Goal: Information Seeking & Learning: Learn about a topic

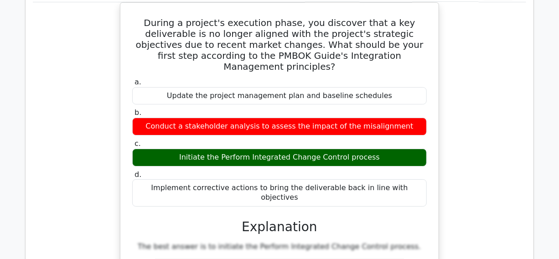
scroll to position [12183, 0]
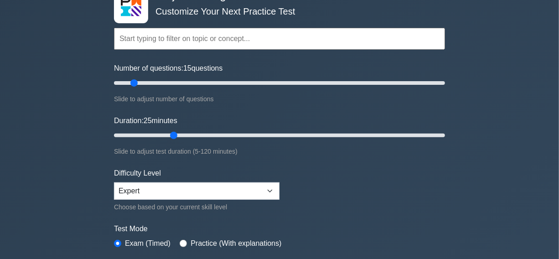
scroll to position [166, 0]
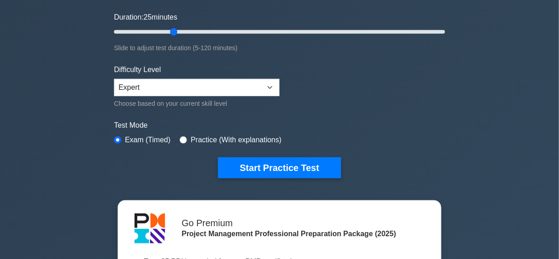
drag, startPoint x: 272, startPoint y: 169, endPoint x: 204, endPoint y: 178, distance: 68.5
click at [271, 169] on button "Start Practice Test" at bounding box center [279, 167] width 123 height 21
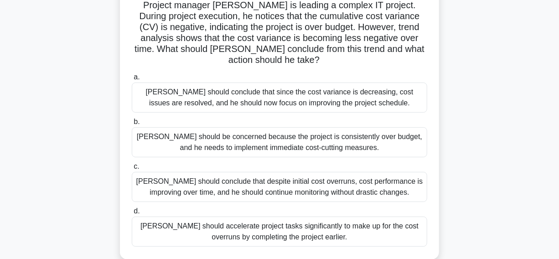
scroll to position [83, 0]
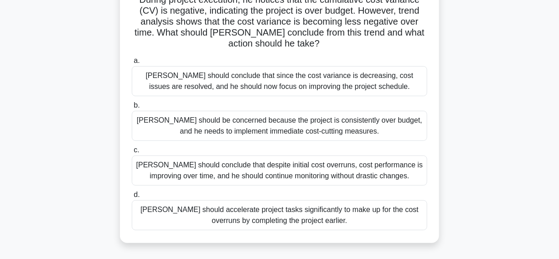
click at [147, 168] on div "David should conclude that despite initial cost overruns, cost performance is i…" at bounding box center [280, 171] width 296 height 30
click at [132, 153] on input "c. David should conclude that despite initial cost overruns, cost performance i…" at bounding box center [132, 150] width 0 height 6
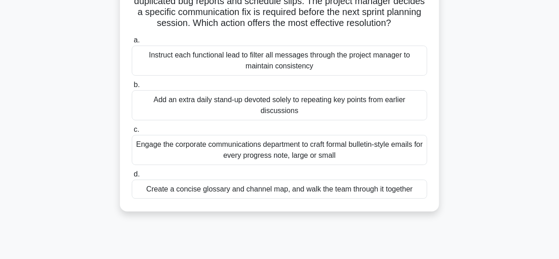
scroll to position [124, 0]
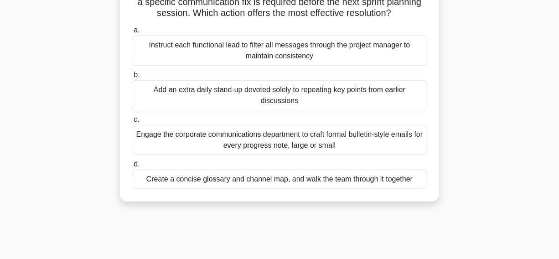
click at [155, 180] on div "Create a concise glossary and channel map, and walk the team through it together" at bounding box center [280, 179] width 296 height 19
click at [132, 167] on input "d. Create a concise glossary and channel map, and walk the team through it toge…" at bounding box center [132, 165] width 0 height 6
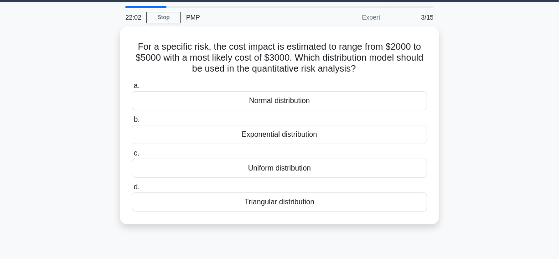
scroll to position [41, 0]
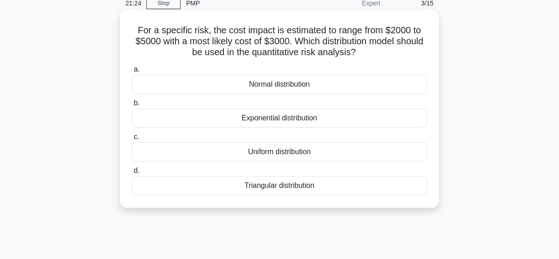
drag, startPoint x: 132, startPoint y: 30, endPoint x: 327, endPoint y: 187, distance: 249.9
click at [327, 187] on div "For a specific risk, the cost impact is estimated to range from $2000 to $5000 …" at bounding box center [280, 109] width 312 height 191
copy div "For a specific risk, the cost impact is estimated to range from $2000 to $5000 …"
click at [394, 50] on h5 "For a specific risk, the cost impact is estimated to range from $2000 to $5000 …" at bounding box center [280, 42] width 298 height 34
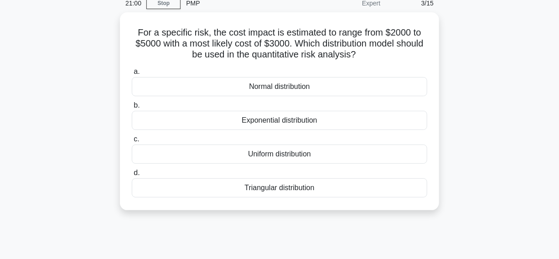
click at [500, 47] on div "For a specific risk, the cost impact is estimated to range from $2000 to $5000 …" at bounding box center [280, 116] width 520 height 209
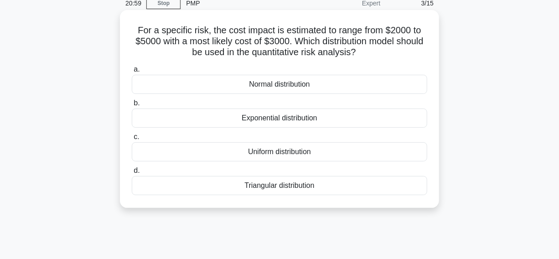
click at [223, 186] on div "Triangular distribution" at bounding box center [280, 185] width 296 height 19
click at [132, 174] on input "d. Triangular distribution" at bounding box center [132, 171] width 0 height 6
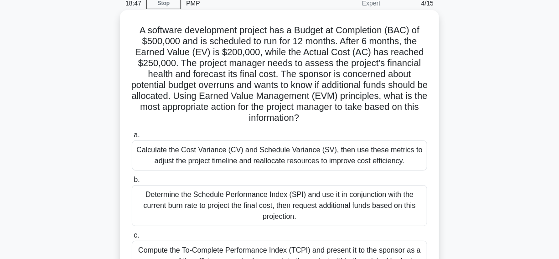
click at [146, 159] on div "Calculate the Cost Variance (CV) and Schedule Variance (SV), then use these met…" at bounding box center [280, 156] width 296 height 30
click at [132, 138] on input "a. Calculate the Cost Variance (CV) and Schedule Variance (SV), then use these …" at bounding box center [132, 135] width 0 height 6
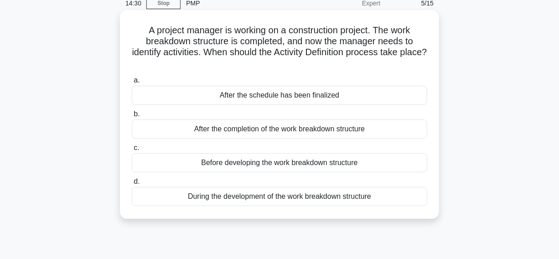
drag, startPoint x: 141, startPoint y: 30, endPoint x: 329, endPoint y: 211, distance: 261.1
click at [420, 210] on div "A project manager is working on a construction project. The work breakdown stru…" at bounding box center [280, 115] width 312 height 202
copy div "A project manager is working on a construction project. The work breakdown stru…"
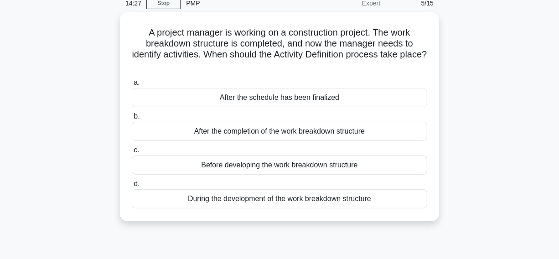
click at [484, 64] on div "A project manager is working on a construction project. The work breakdown stru…" at bounding box center [280, 122] width 520 height 220
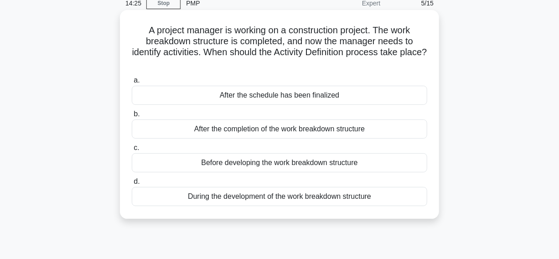
click at [157, 199] on div "During the development of the work breakdown structure" at bounding box center [280, 196] width 296 height 19
click at [132, 185] on input "d. During the development of the work breakdown structure" at bounding box center [132, 182] width 0 height 6
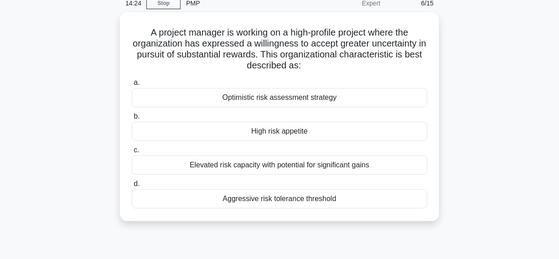
scroll to position [0, 0]
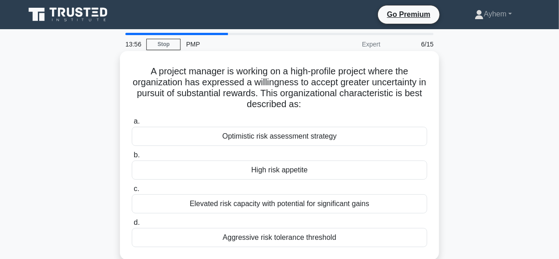
click at [232, 172] on div "High risk appetite" at bounding box center [280, 170] width 296 height 19
click at [132, 158] on input "b. High risk appetite" at bounding box center [132, 155] width 0 height 6
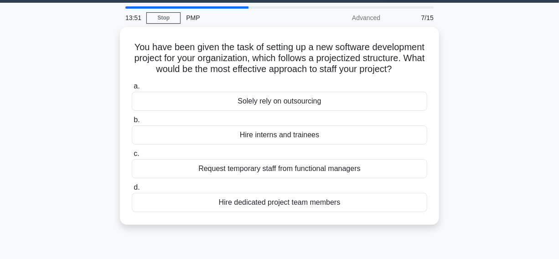
scroll to position [41, 0]
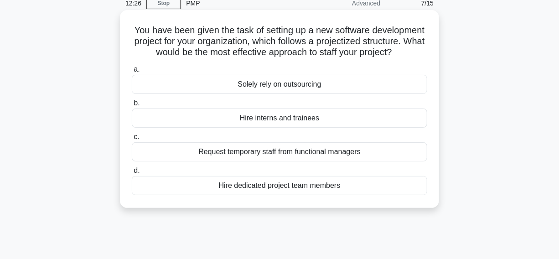
drag, startPoint x: 153, startPoint y: 29, endPoint x: 329, endPoint y: 109, distance: 192.8
click at [475, 210] on div "You have been given the task of setting up a new software development project f…" at bounding box center [280, 116] width 520 height 209
copy div "You have been given the task of setting up a new software development project f…"
click at [430, 57] on div "You have been given the task of setting up a new software development project f…" at bounding box center [280, 109] width 312 height 191
click at [204, 195] on div "Hire dedicated project team members" at bounding box center [280, 185] width 296 height 19
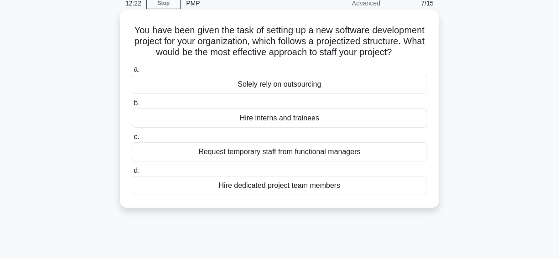
click at [132, 174] on input "d. Hire dedicated project team members" at bounding box center [132, 171] width 0 height 6
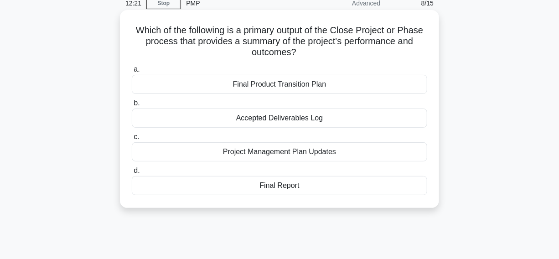
scroll to position [0, 0]
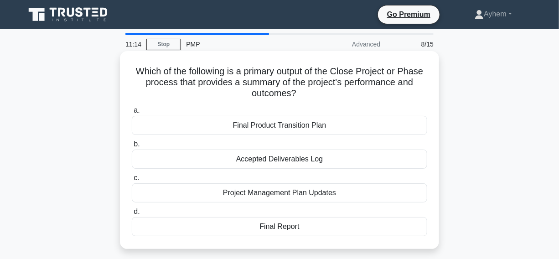
click at [285, 226] on div "Final Report" at bounding box center [280, 226] width 296 height 19
click at [132, 215] on input "d. Final Report" at bounding box center [132, 212] width 0 height 6
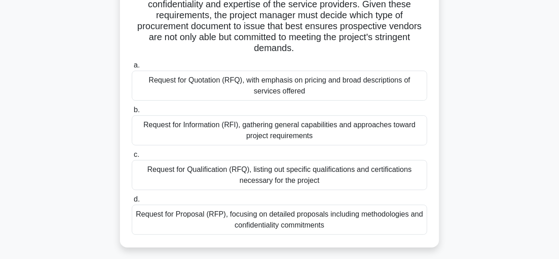
scroll to position [166, 0]
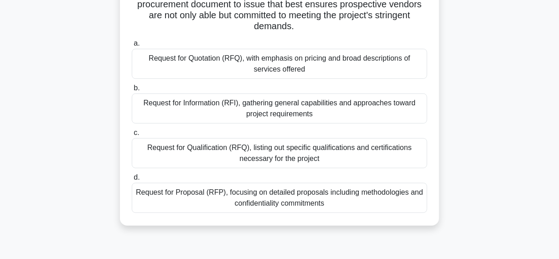
click at [169, 200] on div "Request for Proposal (RFP), focusing on detailed proposals including methodolog…" at bounding box center [280, 198] width 296 height 30
click at [132, 181] on input "d. Request for Proposal (RFP), focusing on detailed proposals including methodo…" at bounding box center [132, 178] width 0 height 6
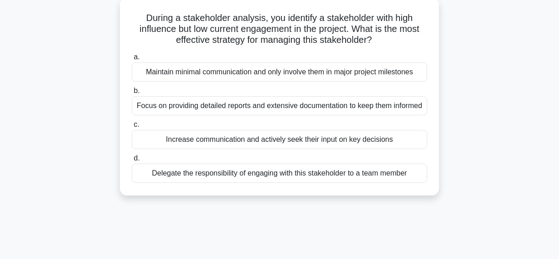
scroll to position [41, 0]
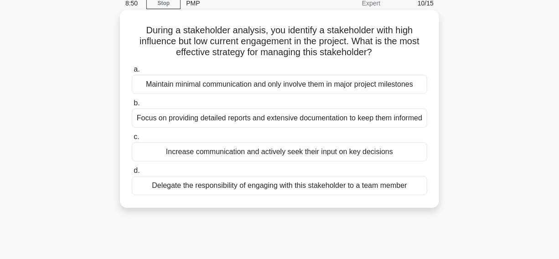
click at [141, 162] on div "Increase communication and actively seek their input on key decisions" at bounding box center [280, 151] width 296 height 19
click at [132, 140] on input "c. Increase communication and actively seek their input on key decisions" at bounding box center [132, 137] width 0 height 6
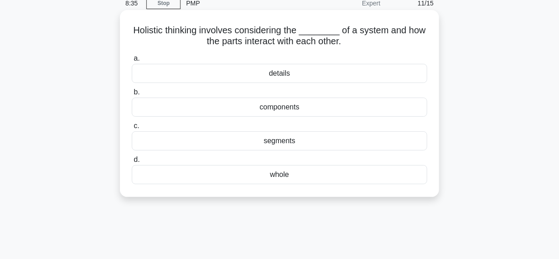
click at [227, 176] on div "whole" at bounding box center [280, 174] width 296 height 19
click at [132, 163] on input "d. whole" at bounding box center [132, 160] width 0 height 6
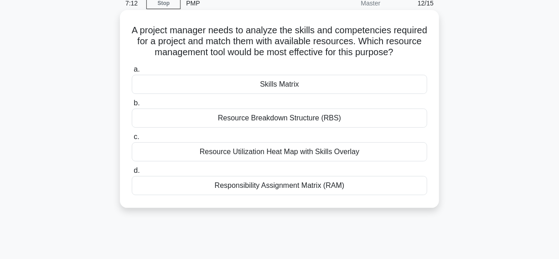
click at [239, 94] on div "Skills Matrix" at bounding box center [280, 84] width 296 height 19
click at [132, 73] on input "a. Skills Matrix" at bounding box center [132, 70] width 0 height 6
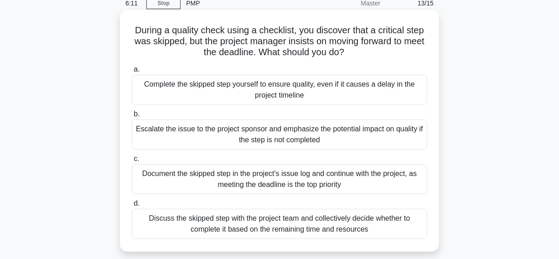
click at [178, 138] on div "Escalate the issue to the project sponsor and emphasize the potential impact on…" at bounding box center [280, 135] width 296 height 30
click at [132, 117] on input "b. Escalate the issue to the project sponsor and emphasize the potential impact…" at bounding box center [132, 114] width 0 height 6
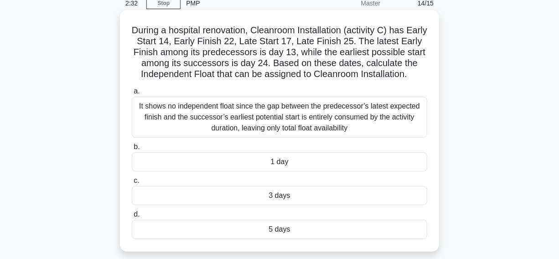
scroll to position [83, 0]
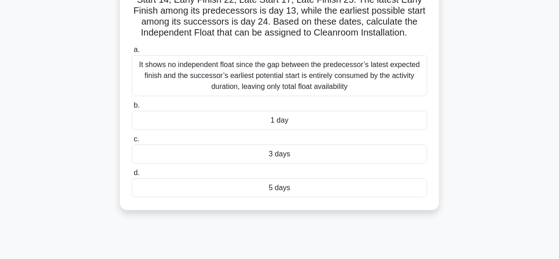
click at [240, 156] on div "3 days" at bounding box center [280, 154] width 296 height 19
click at [132, 142] on input "c. 3 days" at bounding box center [132, 139] width 0 height 6
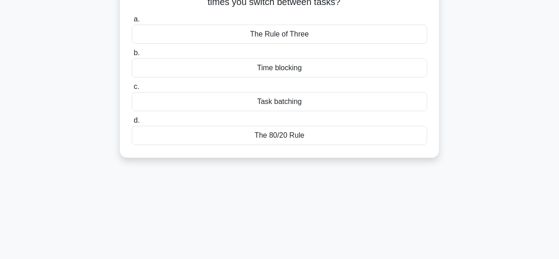
scroll to position [0, 0]
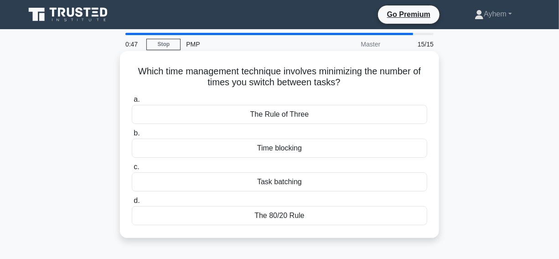
drag, startPoint x: 211, startPoint y: 151, endPoint x: 142, endPoint y: 157, distance: 69.2
click at [207, 151] on div "Time blocking" at bounding box center [280, 148] width 296 height 19
click at [132, 136] on input "b. Time blocking" at bounding box center [132, 134] width 0 height 6
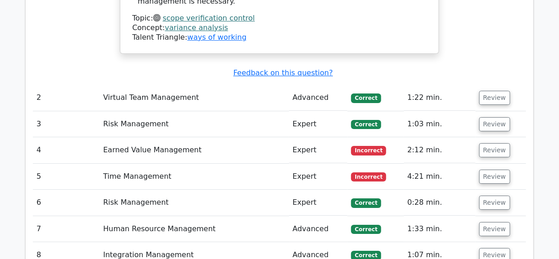
scroll to position [1327, 0]
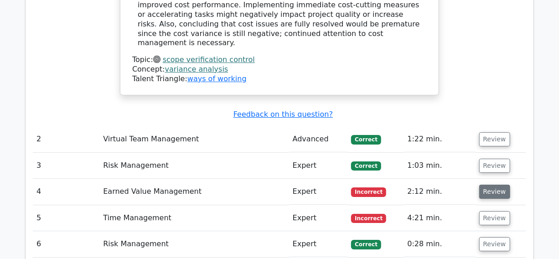
click at [493, 185] on button "Review" at bounding box center [495, 192] width 31 height 14
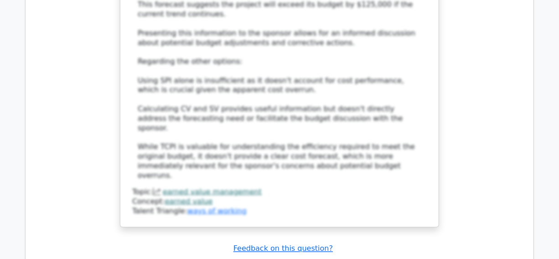
scroll to position [2074, 0]
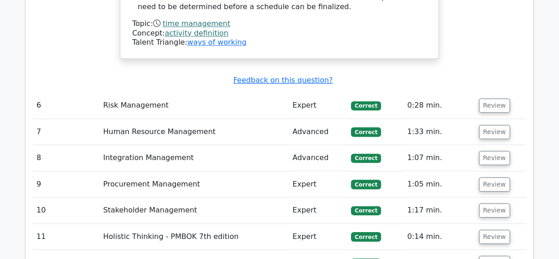
scroll to position [2655, 0]
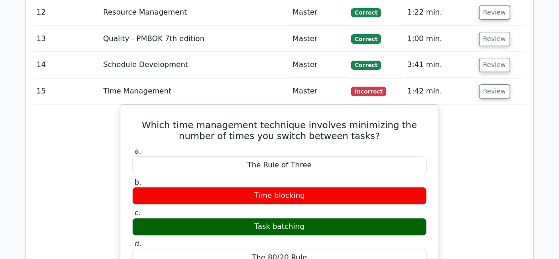
scroll to position [3028, 0]
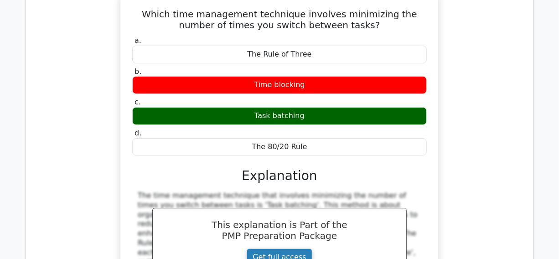
drag, startPoint x: 134, startPoint y: 38, endPoint x: 228, endPoint y: 89, distance: 107.4
click at [339, 191] on div "The time management technique that involves minimizing the number of times you …" at bounding box center [279, 248] width 295 height 114
copy div "The time management technique that involves minimizing the number of times you …"
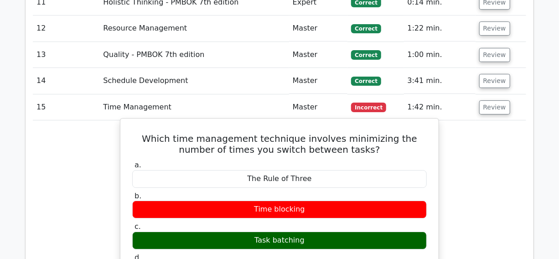
scroll to position [2696, 0]
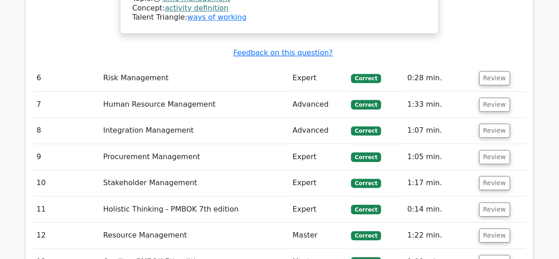
click at [499, 255] on button "Review" at bounding box center [495, 262] width 31 height 14
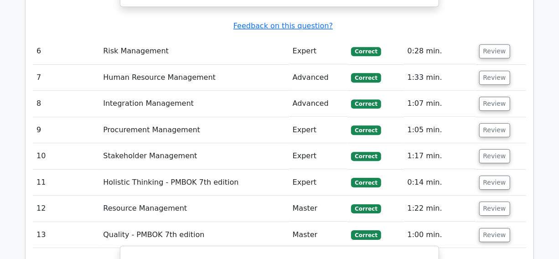
scroll to position [2738, 0]
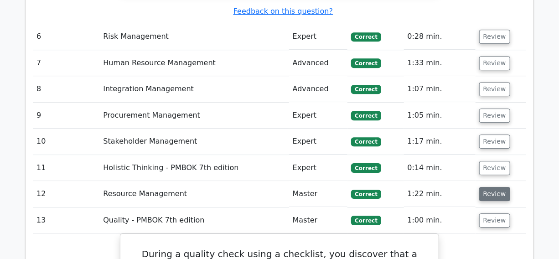
click at [493, 187] on button "Review" at bounding box center [495, 194] width 31 height 14
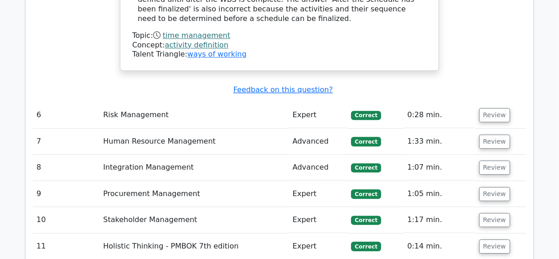
scroll to position [2655, 0]
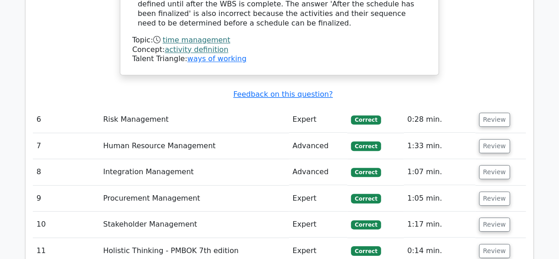
drag, startPoint x: 492, startPoint y: 95, endPoint x: 489, endPoint y: 82, distance: 13.6
click at [491, 244] on button "Review" at bounding box center [495, 251] width 31 height 14
click at [491, 218] on button "Review" at bounding box center [495, 225] width 31 height 14
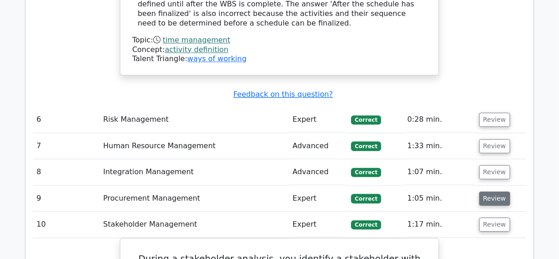
click at [494, 192] on button "Review" at bounding box center [495, 199] width 31 height 14
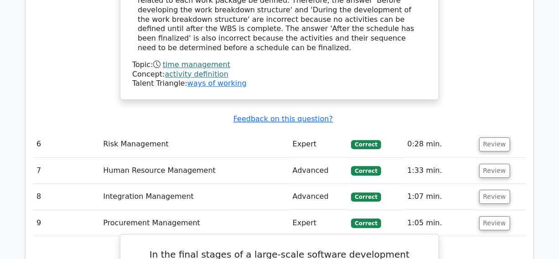
scroll to position [2613, 0]
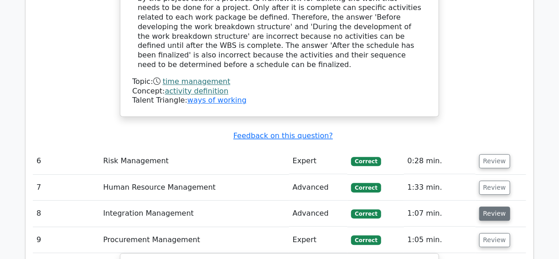
click at [492, 207] on button "Review" at bounding box center [495, 214] width 31 height 14
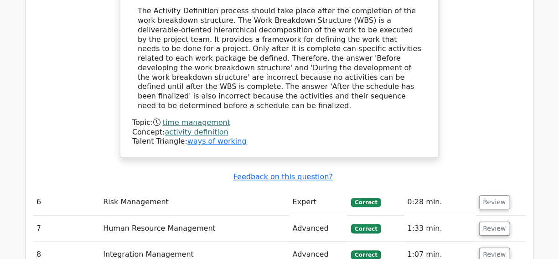
scroll to position [2572, 0]
click at [491, 222] on button "Review" at bounding box center [495, 229] width 31 height 14
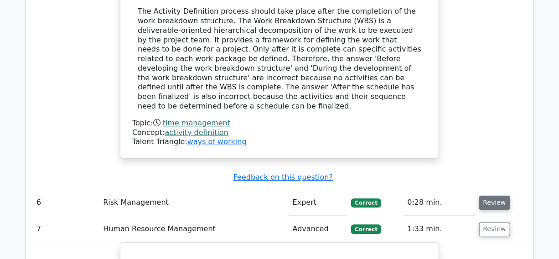
click at [487, 196] on button "Review" at bounding box center [495, 203] width 31 height 14
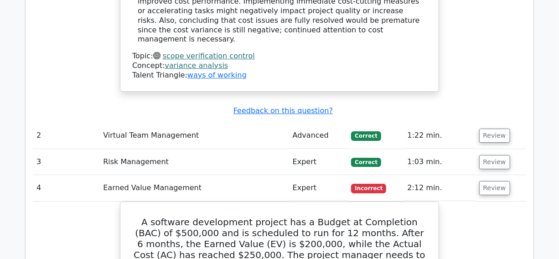
scroll to position [1327, 0]
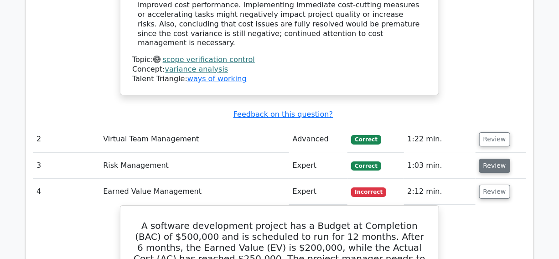
click at [491, 159] on button "Review" at bounding box center [495, 166] width 31 height 14
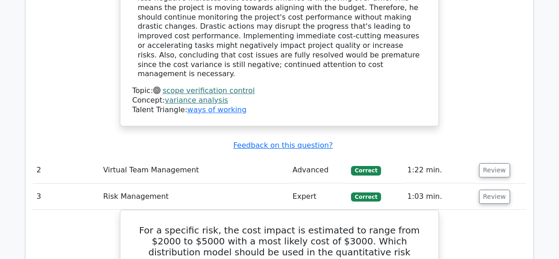
scroll to position [1244, 0]
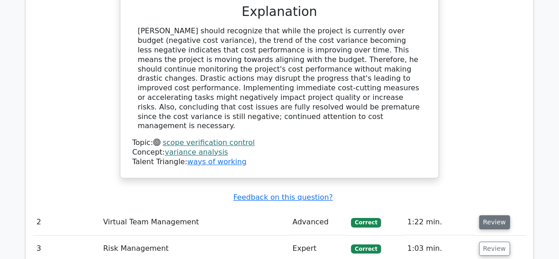
click at [491, 215] on button "Review" at bounding box center [495, 222] width 31 height 14
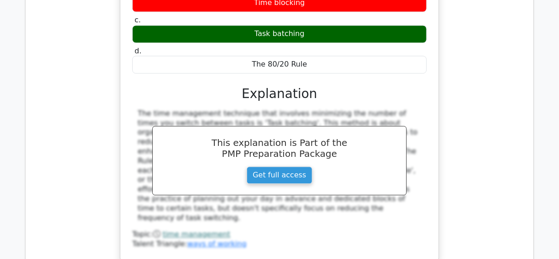
scroll to position [8555, 0]
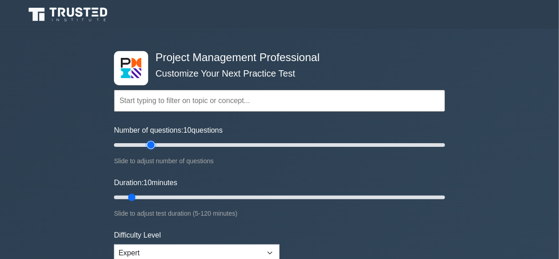
click at [151, 142] on input "Number of questions: 10 questions" at bounding box center [279, 145] width 331 height 11
type input "20"
click at [144, 146] on input "Number of questions: 25 questions" at bounding box center [279, 145] width 331 height 11
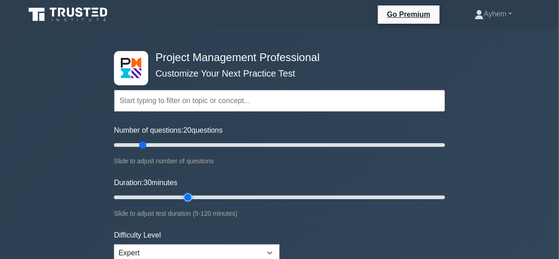
type input "30"
click at [187, 197] on input "Duration: 30 minutes" at bounding box center [279, 197] width 331 height 11
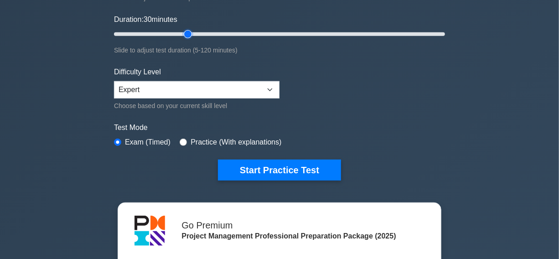
scroll to position [166, 0]
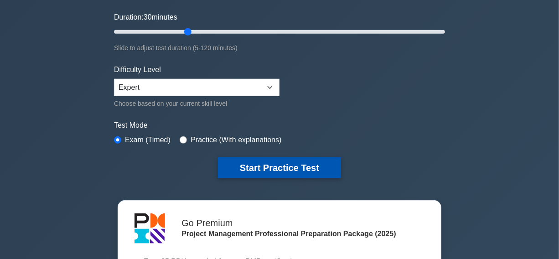
click at [266, 166] on button "Start Practice Test" at bounding box center [279, 167] width 123 height 21
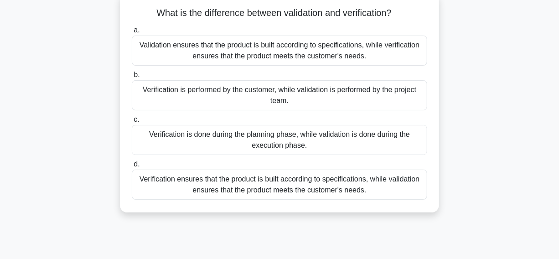
scroll to position [41, 0]
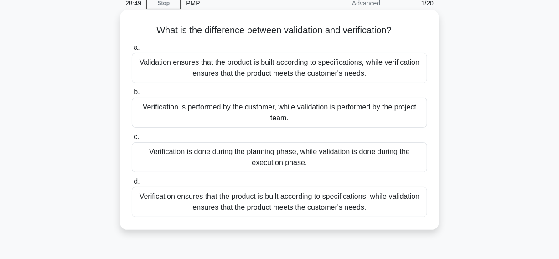
drag, startPoint x: 149, startPoint y: 25, endPoint x: 342, endPoint y: 205, distance: 264.4
click at [417, 214] on div "What is the difference between validation and verification? .spinner_0XTQ{trans…" at bounding box center [280, 120] width 312 height 213
copy div "What is the difference between validation and verification? .spinner_0XTQ{trans…"
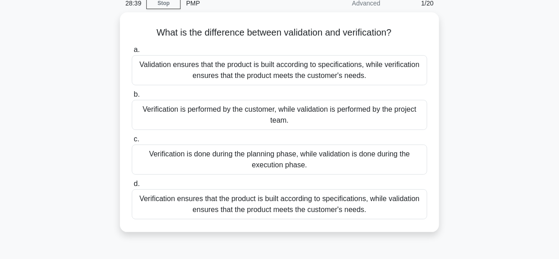
click at [499, 74] on div "What is the difference between validation and verification? .spinner_0XTQ{trans…" at bounding box center [280, 127] width 520 height 231
click at [486, 37] on div "What is the difference between validation and verification? .spinner_0XTQ{trans…" at bounding box center [280, 127] width 520 height 231
click at [466, 15] on div "What is the difference between validation and verification? .spinner_0XTQ{trans…" at bounding box center [280, 127] width 520 height 231
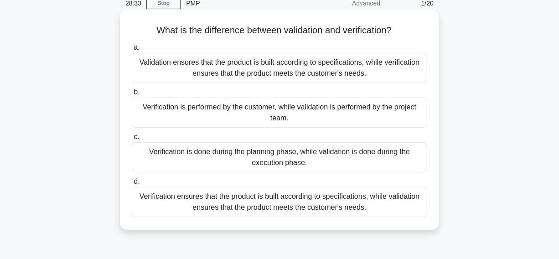
click at [151, 208] on div "Verification ensures that the product is built according to specifications, whi…" at bounding box center [280, 202] width 296 height 30
click at [132, 185] on input "d. Verification ensures that the product is built according to specifications, …" at bounding box center [132, 182] width 0 height 6
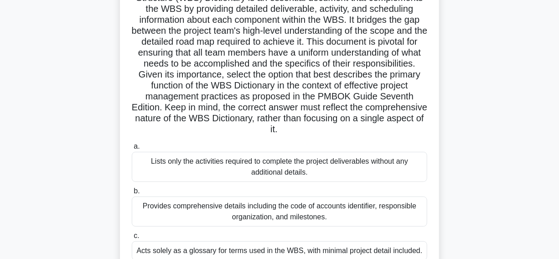
scroll to position [166, 0]
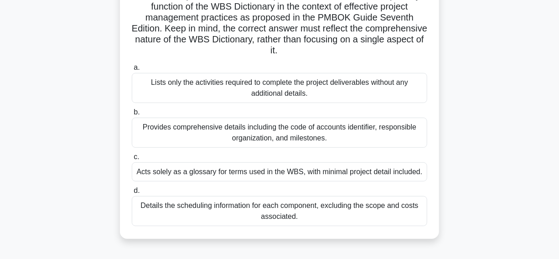
drag, startPoint x: 393, startPoint y: 130, endPoint x: 405, endPoint y: 130, distance: 11.4
click at [393, 130] on div "Provides comprehensive details including the code of accounts identifier, respo…" at bounding box center [280, 133] width 296 height 30
click at [132, 115] on input "b. Provides comprehensive details including the code of accounts identifier, re…" at bounding box center [132, 113] width 0 height 6
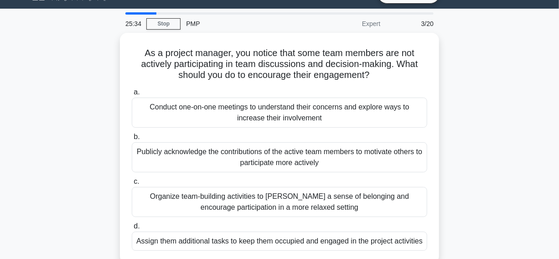
scroll to position [41, 0]
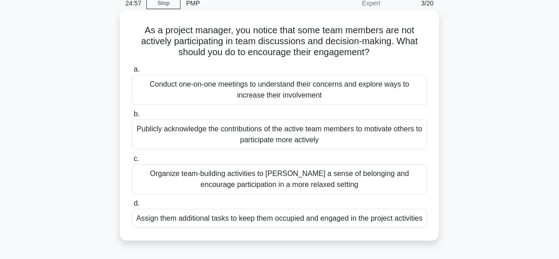
click at [376, 96] on div "Conduct one-on-one meetings to understand their concerns and explore ways to in…" at bounding box center [280, 90] width 296 height 30
click at [132, 73] on input "a. Conduct one-on-one meetings to understand their concerns and explore ways to…" at bounding box center [132, 70] width 0 height 6
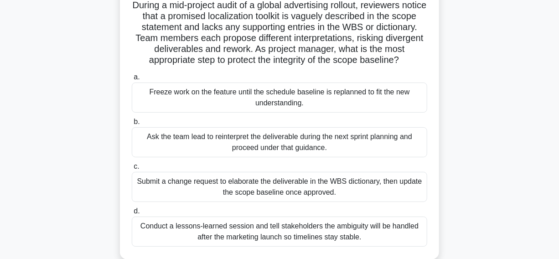
scroll to position [83, 0]
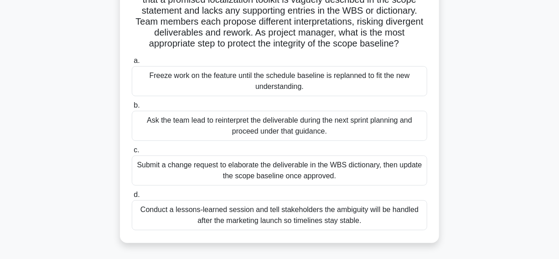
click at [366, 183] on div "Submit a change request to elaborate the deliverable in the WBS dictionary, the…" at bounding box center [280, 171] width 296 height 30
click at [132, 153] on input "c. Submit a change request to elaborate the deliverable in the WBS dictionary, …" at bounding box center [132, 150] width 0 height 6
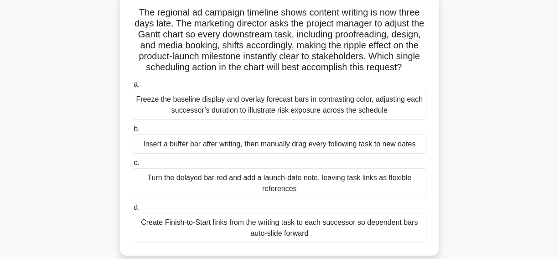
scroll to position [41, 0]
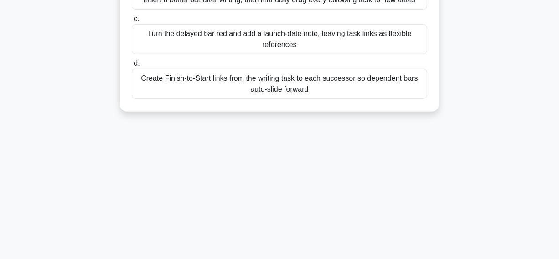
drag, startPoint x: 134, startPoint y: 27, endPoint x: 360, endPoint y: 191, distance: 279.5
click at [408, 239] on div "20:12 Stop PMP Expert 5/20 The regional ad campaign timeline shows content writ…" at bounding box center [280, 56] width 520 height 456
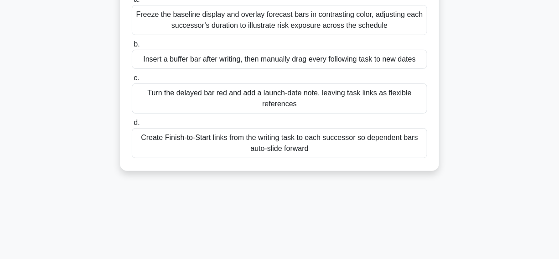
scroll to position [0, 0]
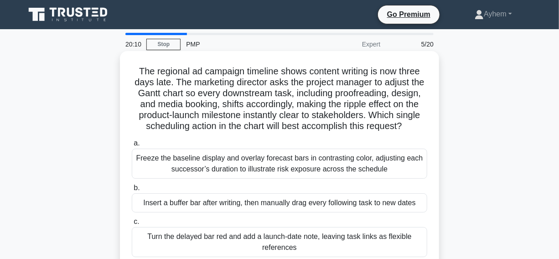
copy div "The regional ad campaign timeline shows content writing is now three days late.…"
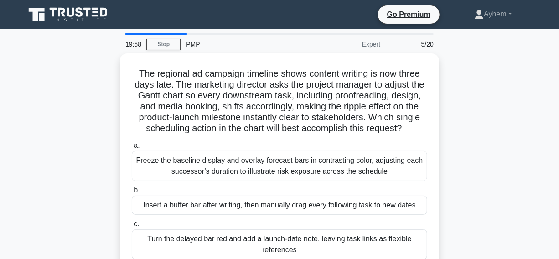
click at [479, 96] on div "The regional ad campaign timeline shows content writing is now three days late.…" at bounding box center [280, 190] width 520 height 275
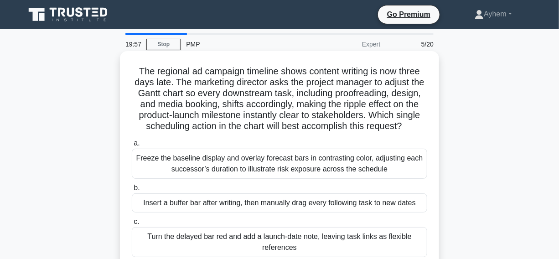
scroll to position [166, 0]
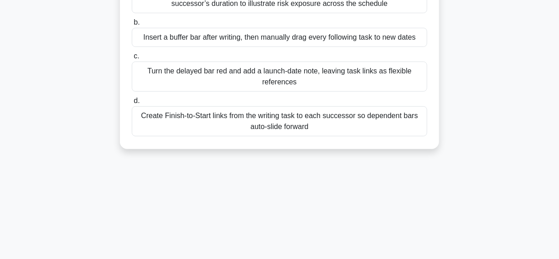
click at [167, 136] on div "Create Finish-to-Start links from the writing task to each successor so depende…" at bounding box center [280, 121] width 296 height 30
click at [132, 104] on input "d. Create Finish-to-Start links from the writing task to each successor so depe…" at bounding box center [132, 101] width 0 height 6
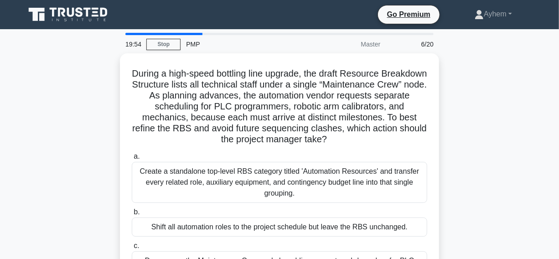
scroll to position [41, 0]
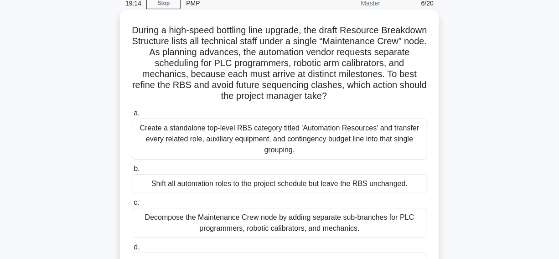
click at [395, 75] on h5 "During a high-speed bottling line upgrade, the draft Resource Breakdown Structu…" at bounding box center [280, 64] width 298 height 78
copy h5 "distinct"
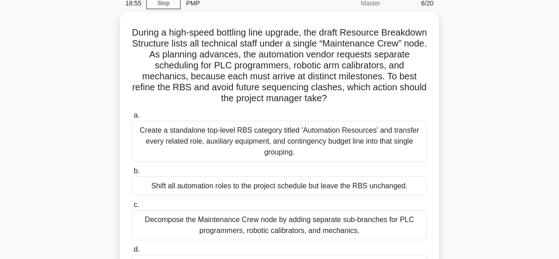
click at [63, 93] on div "During a high-speed bottling line upgrade, the draft Resource Breakdown Structu…" at bounding box center [280, 160] width 520 height 297
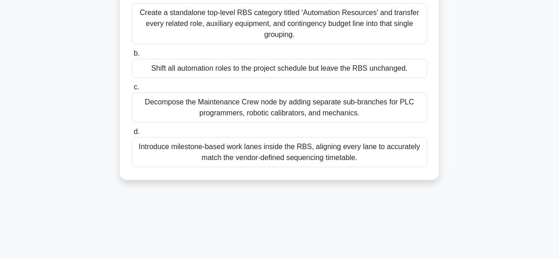
scroll to position [166, 0]
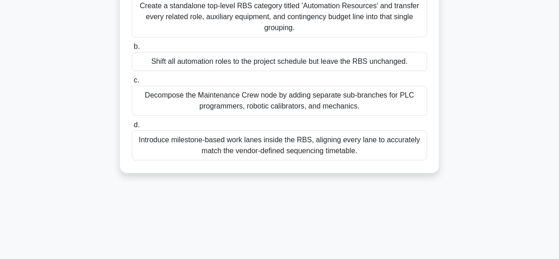
click at [172, 146] on div "Introduce milestone-based work lanes inside the RBS, aligning every lane to acc…" at bounding box center [280, 146] width 296 height 30
click at [132, 128] on input "d. Introduce milestone-based work lanes inside the RBS, aligning every lane to …" at bounding box center [132, 125] width 0 height 6
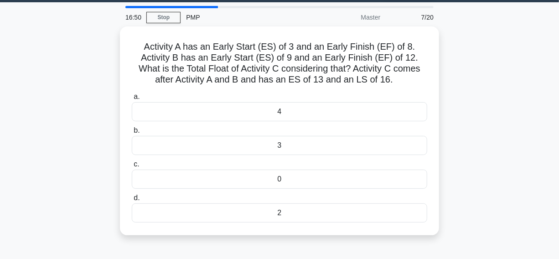
scroll to position [41, 0]
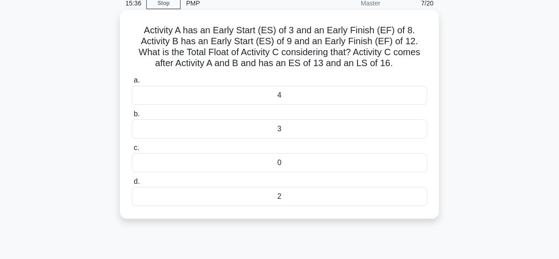
click at [238, 128] on div "3" at bounding box center [280, 129] width 296 height 19
click at [132, 117] on input "b. 3" at bounding box center [132, 114] width 0 height 6
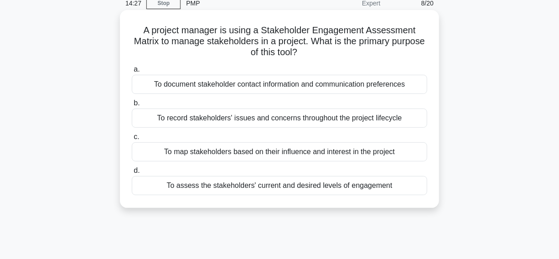
drag, startPoint x: 141, startPoint y: 28, endPoint x: 320, endPoint y: 100, distance: 193.7
click at [457, 191] on div "A project manager is using a Stakeholder Engagement Assessment Matrix to manage…" at bounding box center [280, 116] width 520 height 209
copy div "A project manager is using a Stakeholder Engagement Assessment Matrix to manage…"
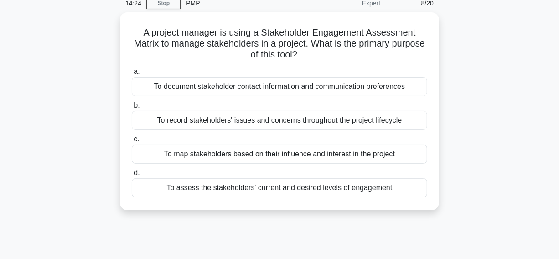
click at [483, 35] on div "A project manager is using a Stakeholder Engagement Assessment Matrix to manage…" at bounding box center [280, 116] width 520 height 209
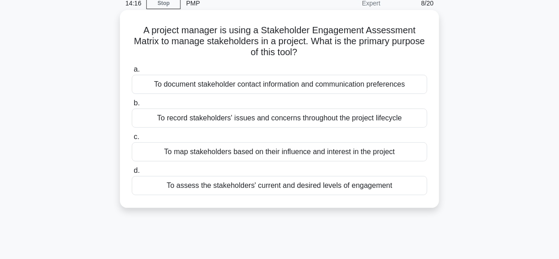
click at [160, 187] on div "To assess the stakeholders' current and desired levels of engagement" at bounding box center [280, 185] width 296 height 19
click at [132, 174] on input "d. To assess the stakeholders' current and desired levels of engagement" at bounding box center [132, 171] width 0 height 6
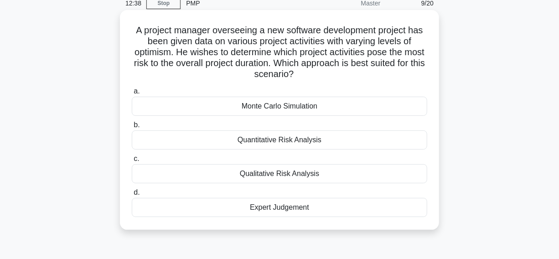
drag, startPoint x: 130, startPoint y: 27, endPoint x: 349, endPoint y: 140, distance: 246.1
click at [475, 228] on div "A project manager overseeing a new software development project has been given …" at bounding box center [280, 127] width 520 height 231
copy div "A project manager overseeing a new software development project has been given …"
click at [336, 72] on h5 "A project manager overseeing a new software development project has been given …" at bounding box center [280, 53] width 298 height 56
click at [215, 110] on div "Monte Carlo Simulation" at bounding box center [280, 106] width 296 height 19
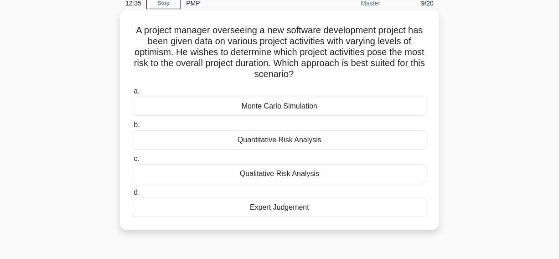
click at [132, 94] on input "a. Monte Carlo Simulation" at bounding box center [132, 92] width 0 height 6
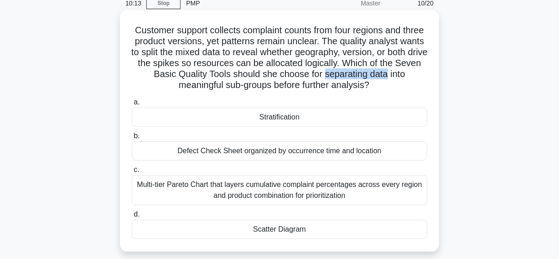
drag, startPoint x: 355, startPoint y: 76, endPoint x: 428, endPoint y: 76, distance: 73.0
click at [428, 76] on h5 "Customer support collects complaint counts from four regions and three product …" at bounding box center [280, 58] width 298 height 67
copy h5 "separating data"
drag, startPoint x: 266, startPoint y: 118, endPoint x: 295, endPoint y: 115, distance: 28.4
click at [350, 118] on div "Stratification" at bounding box center [280, 117] width 296 height 19
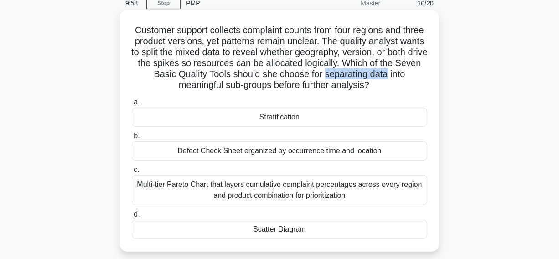
copy div "Stratification"
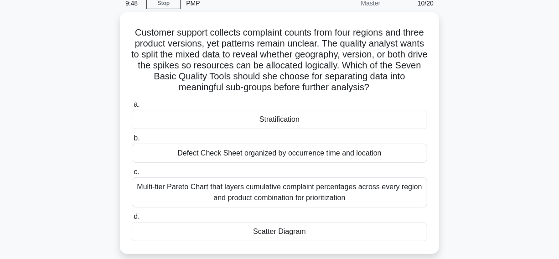
click at [64, 100] on div "Customer support collects complaint counts from four regions and three product …" at bounding box center [280, 138] width 520 height 253
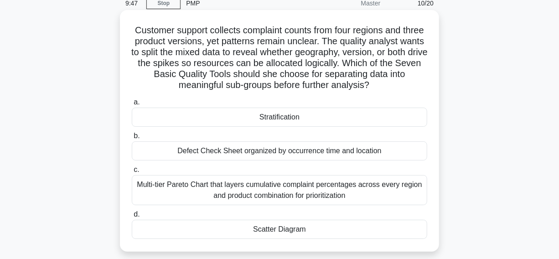
click at [241, 115] on div "Stratification" at bounding box center [280, 117] width 296 height 19
click at [132, 105] on input "a. Stratification" at bounding box center [132, 102] width 0 height 6
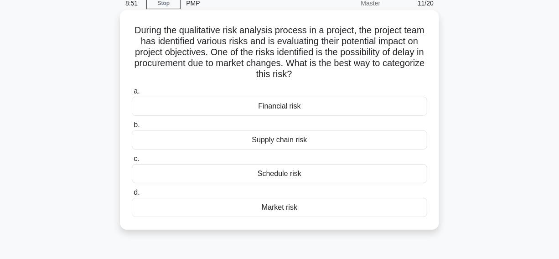
click at [224, 141] on div "Supply chain risk" at bounding box center [280, 140] width 296 height 19
click at [132, 128] on input "b. Supply chain risk" at bounding box center [132, 125] width 0 height 6
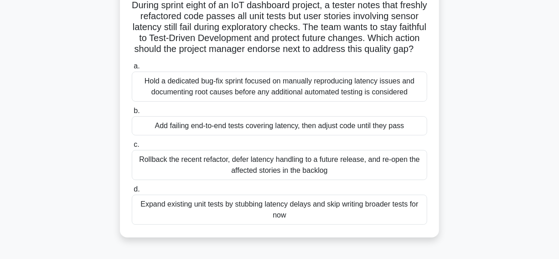
scroll to position [83, 0]
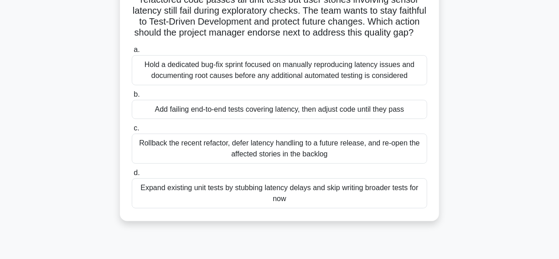
click at [154, 119] on div "Add failing end-to-end tests covering latency, then adjust code until they pass" at bounding box center [280, 109] width 296 height 19
click at [132, 98] on input "b. Add failing end-to-end tests covering latency, then adjust code until they p…" at bounding box center [132, 95] width 0 height 6
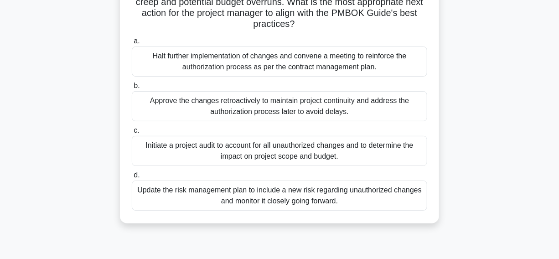
scroll to position [124, 0]
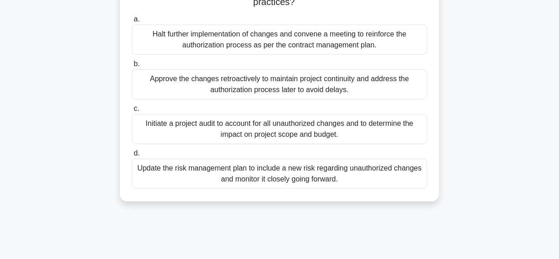
click at [149, 134] on div "Initiate a project audit to account for all unauthorized changes and to determi…" at bounding box center [280, 129] width 296 height 30
click at [132, 112] on input "c. Initiate a project audit to account for all unauthorized changes and to dete…" at bounding box center [132, 109] width 0 height 6
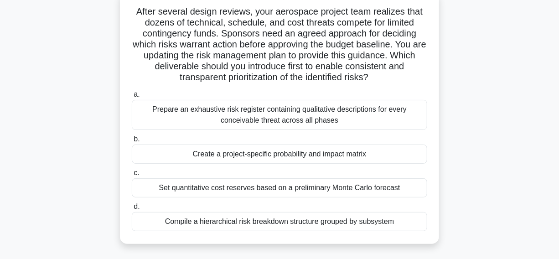
scroll to position [83, 0]
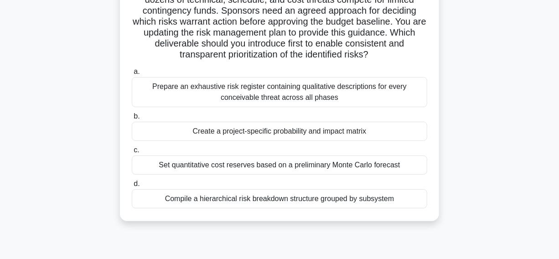
click at [168, 134] on div "Create a project-specific probability and impact matrix" at bounding box center [280, 131] width 296 height 19
click at [132, 120] on input "b. Create a project-specific probability and impact matrix" at bounding box center [132, 117] width 0 height 6
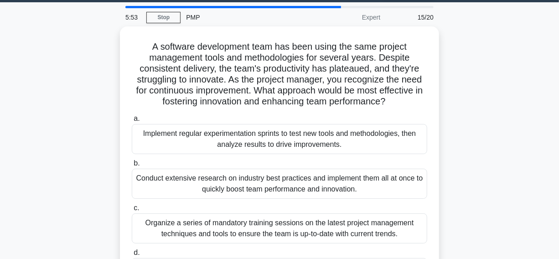
scroll to position [41, 0]
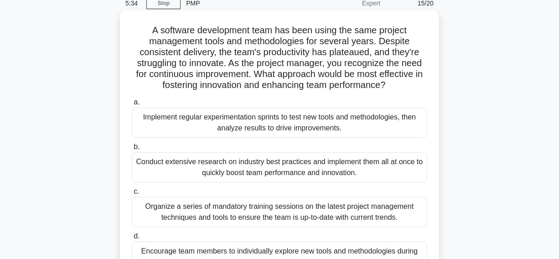
click at [345, 52] on h5 "A software development team has been using the same project management tools an…" at bounding box center [280, 58] width 298 height 67
copy h5 "plateaued"
click at [390, 54] on h5 "A software development team has been using the same project management tools an…" at bounding box center [280, 58] width 298 height 67
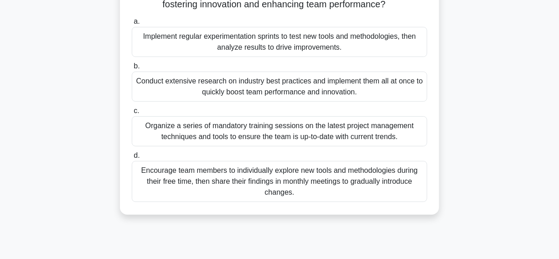
scroll to position [83, 0]
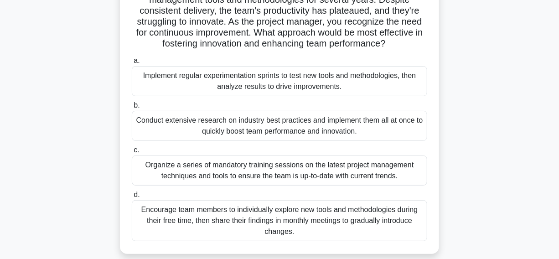
click at [160, 87] on div "Implement regular experimentation sprints to test new tools and methodologies, …" at bounding box center [280, 81] width 296 height 30
click at [132, 64] on input "a. Implement regular experimentation sprints to test new tools and methodologie…" at bounding box center [132, 61] width 0 height 6
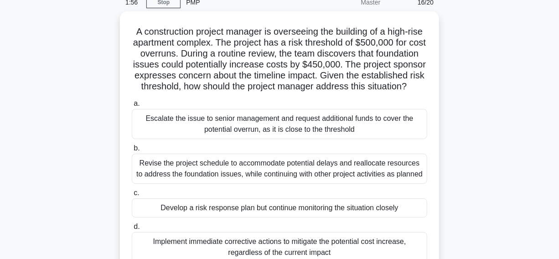
scroll to position [124, 0]
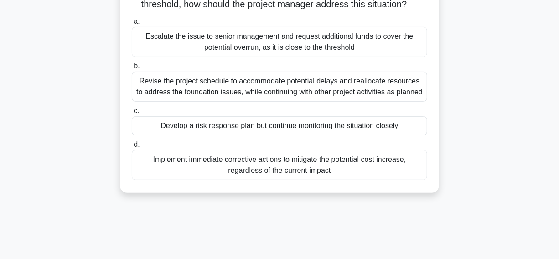
drag, startPoint x: 165, startPoint y: 179, endPoint x: 147, endPoint y: 180, distance: 17.3
click at [165, 179] on div "Implement immediate corrective actions to mitigate the potential cost increase,…" at bounding box center [280, 165] width 296 height 30
click at [132, 148] on input "d. Implement immediate corrective actions to mitigate the potential cost increa…" at bounding box center [132, 145] width 0 height 6
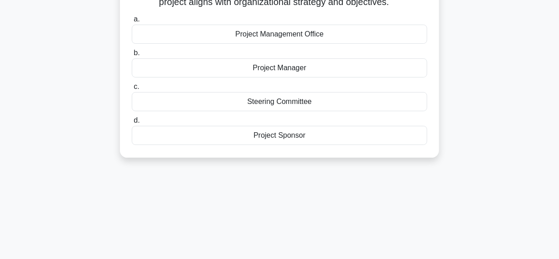
scroll to position [41, 0]
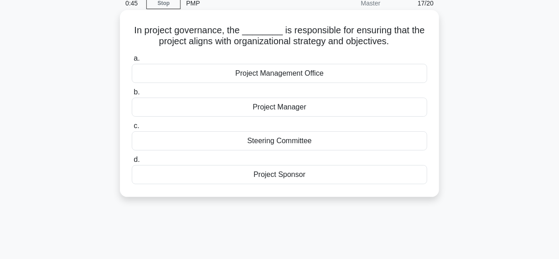
click at [180, 108] on div "Project Manager" at bounding box center [280, 107] width 296 height 19
click at [132, 95] on input "b. Project Manager" at bounding box center [132, 92] width 0 height 6
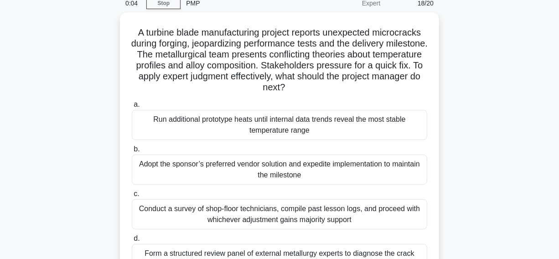
scroll to position [0, 0]
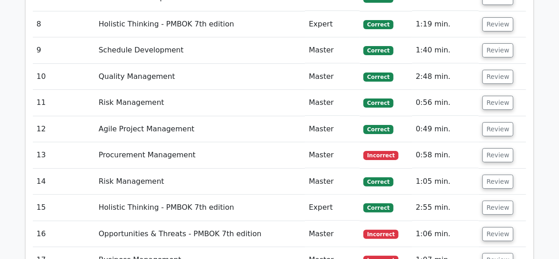
scroll to position [1576, 0]
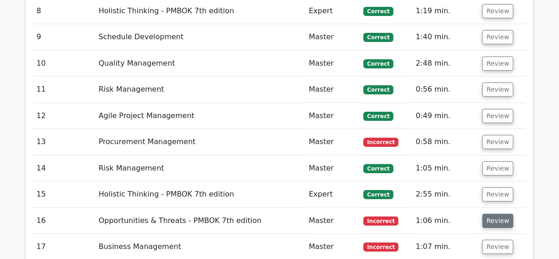
click at [491, 214] on button "Review" at bounding box center [498, 221] width 31 height 14
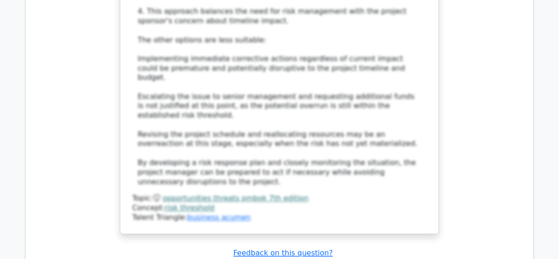
scroll to position [2240, 0]
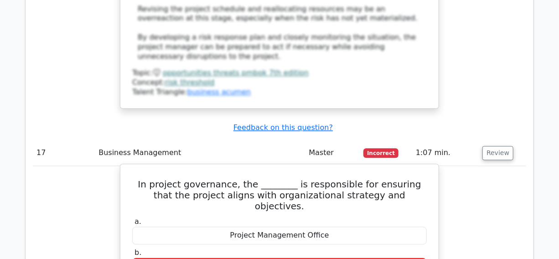
scroll to position [2364, 0]
